Goal: Information Seeking & Learning: Learn about a topic

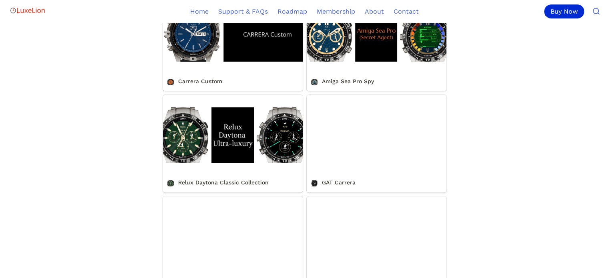
scroll to position [725, 0]
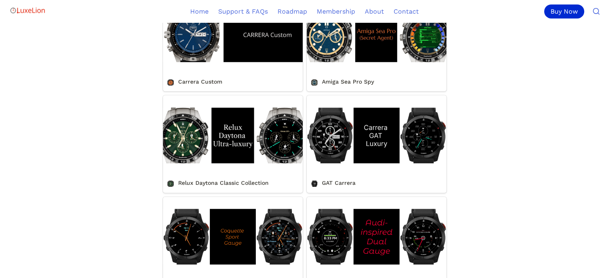
click at [338, 189] on link "GAT Carrera" at bounding box center [377, 143] width 140 height 97
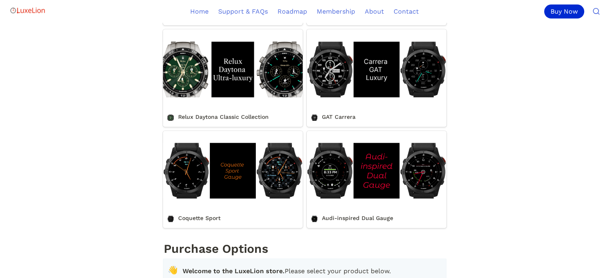
scroll to position [792, 0]
click at [209, 221] on link "Coquette Sport" at bounding box center [233, 179] width 140 height 97
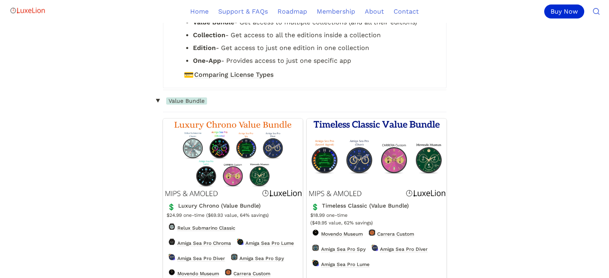
scroll to position [1140, 0]
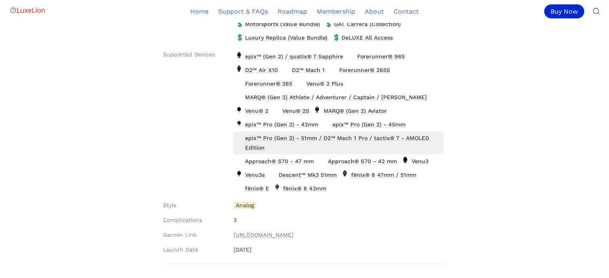
scroll to position [184, 0]
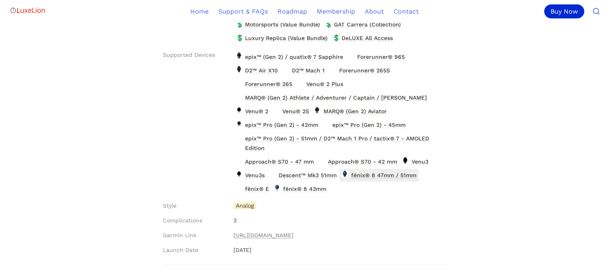
click at [393, 175] on span "fēnix® 8 47mm / 51mm" at bounding box center [384, 175] width 67 height 10
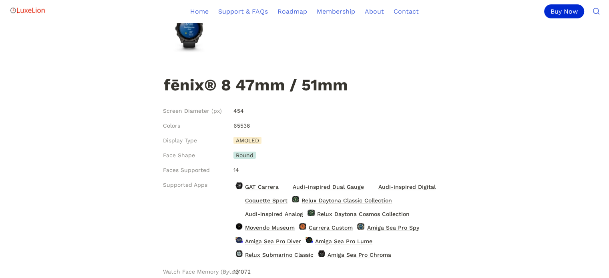
scroll to position [58, 0]
